Goal: Navigation & Orientation: Find specific page/section

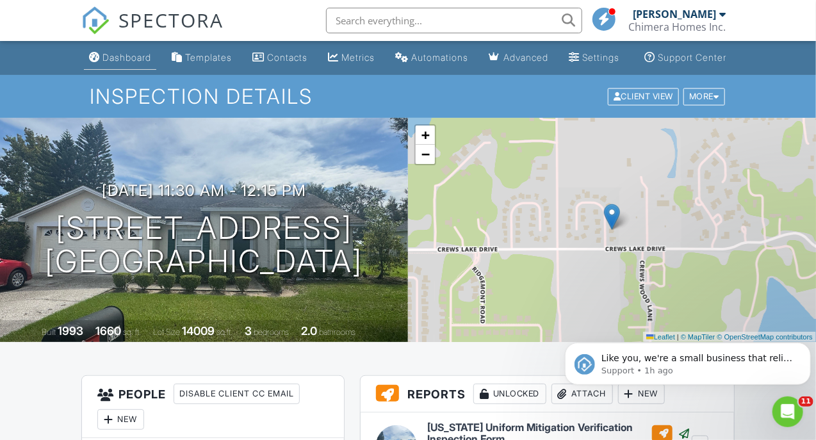
click at [120, 63] on div "Dashboard" at bounding box center [126, 57] width 49 height 11
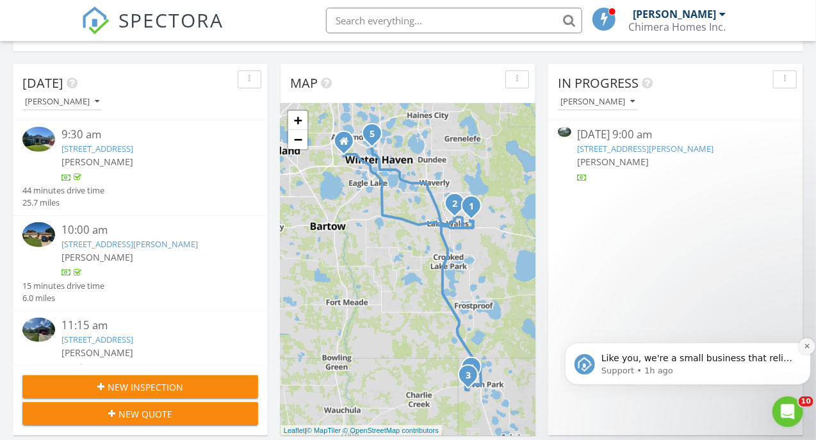
click at [806, 346] on icon "Dismiss notification" at bounding box center [806, 345] width 7 height 7
